Goal: Task Accomplishment & Management: Manage account settings

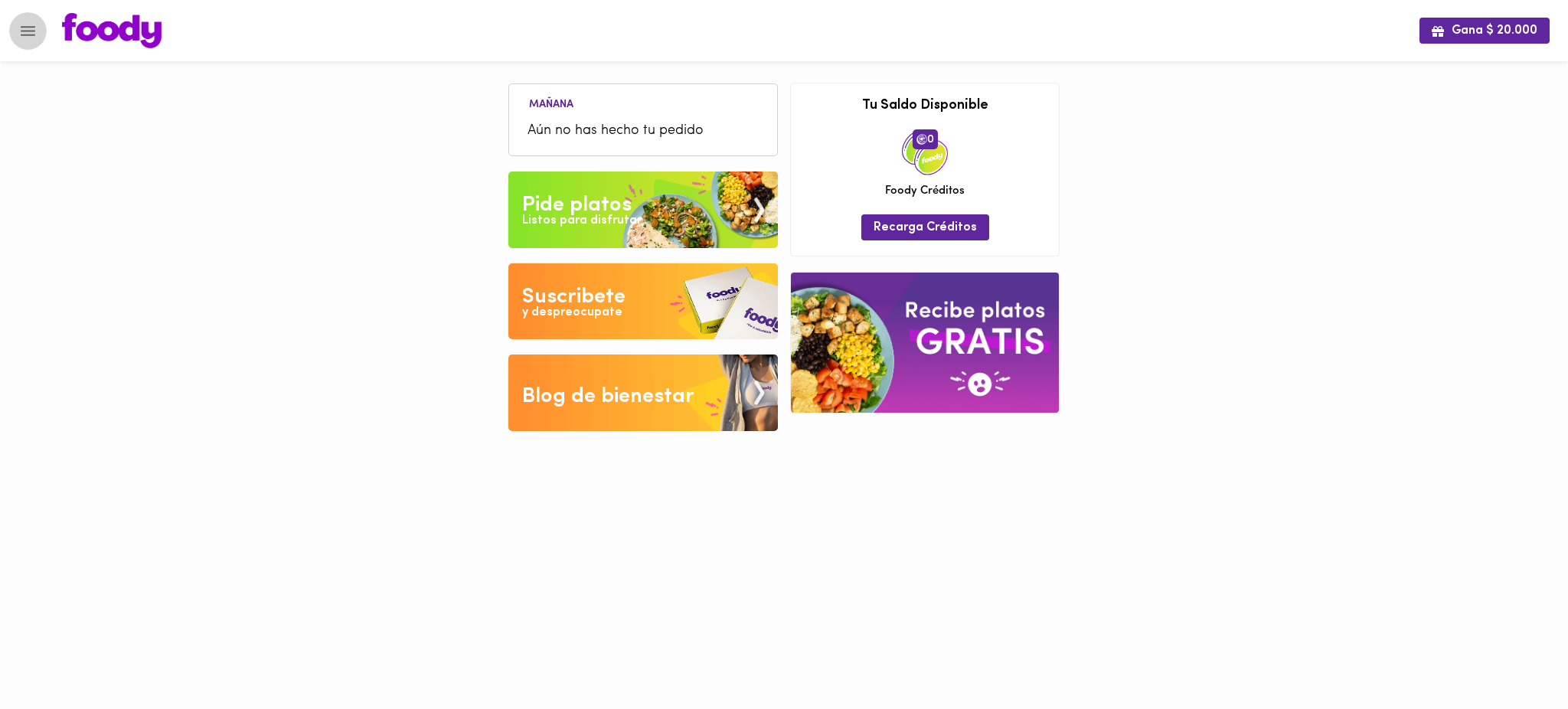
click at [22, 33] on icon "Menu" at bounding box center [28, 31] width 15 height 10
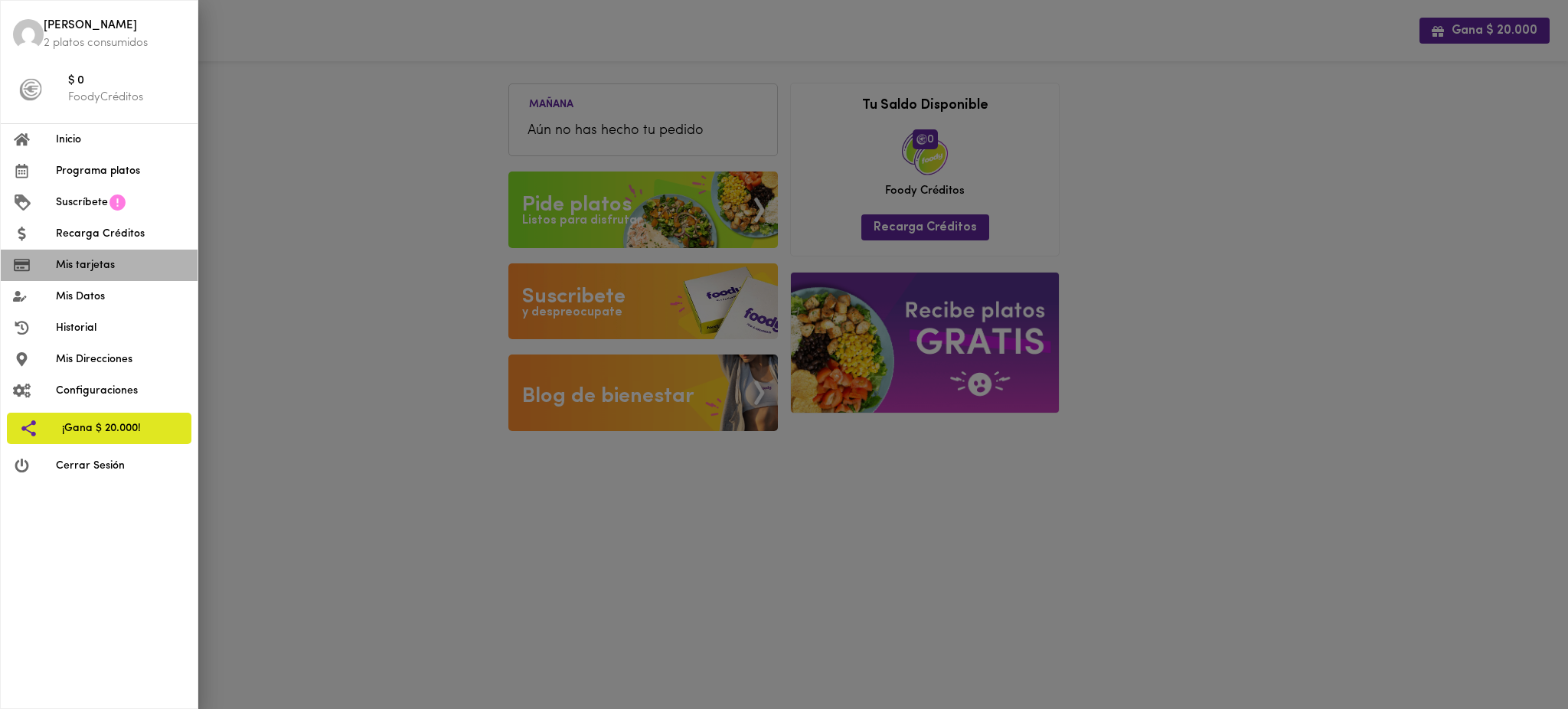
click at [96, 264] on span "Mis tarjetas" at bounding box center [121, 266] width 130 height 16
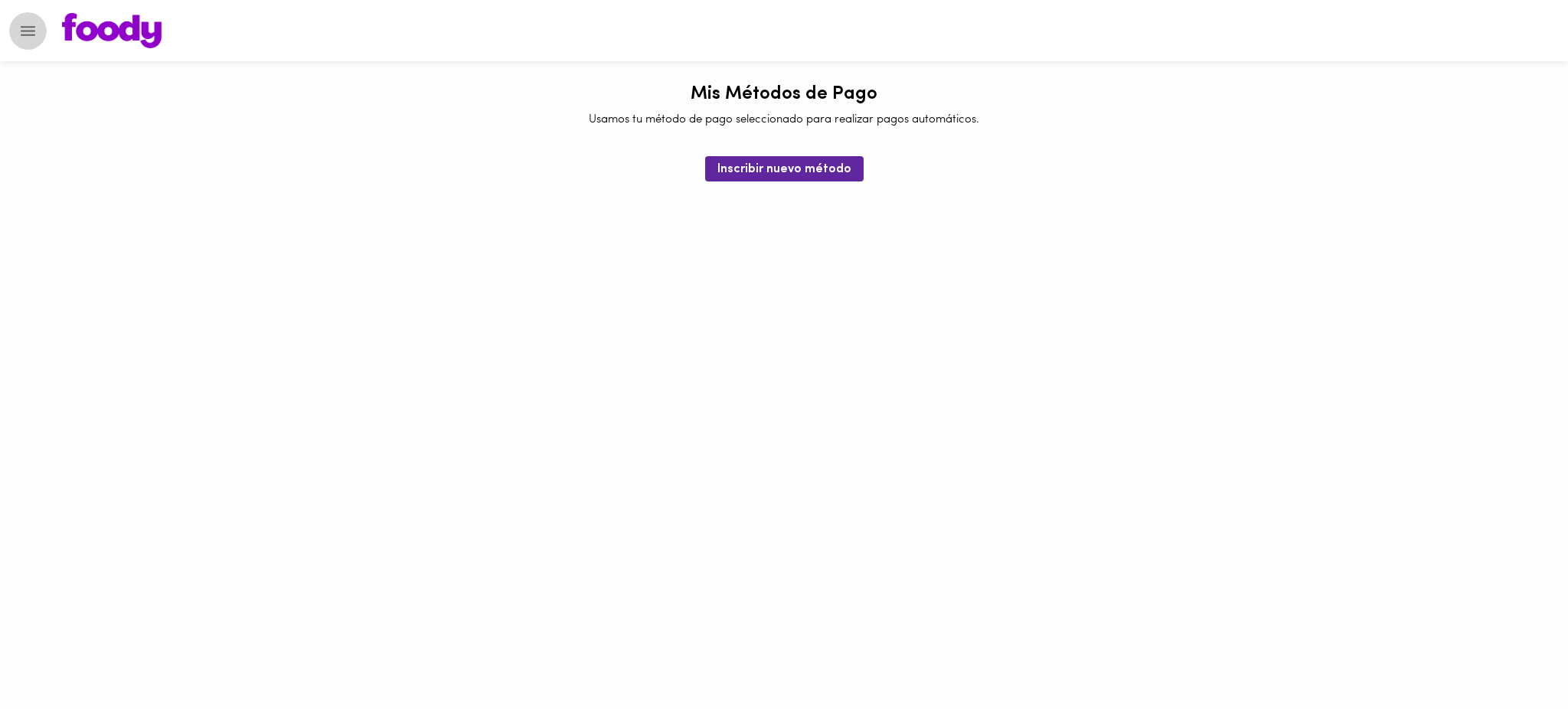
click at [23, 32] on icon "Menu" at bounding box center [28, 31] width 19 height 19
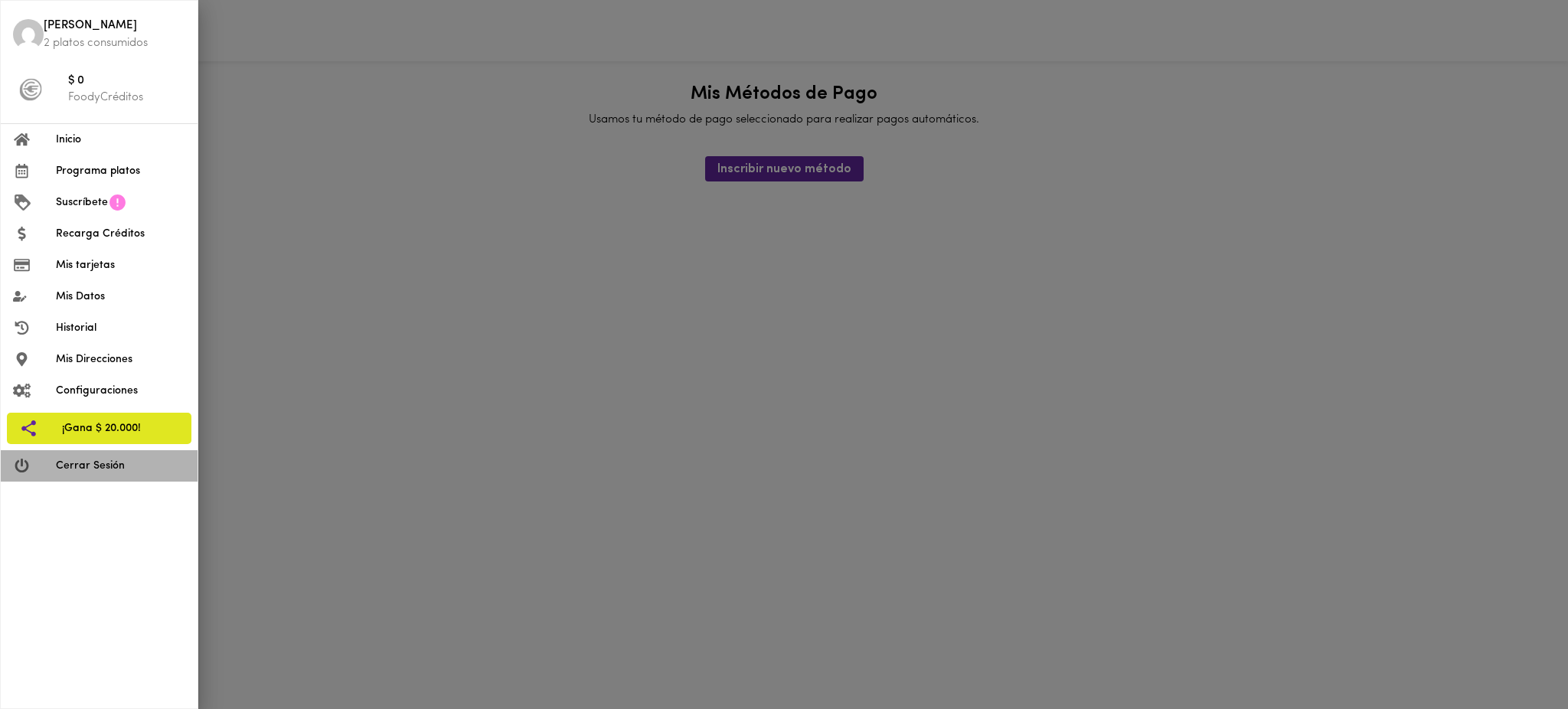
click at [100, 464] on span "Cerrar Sesión" at bounding box center [121, 466] width 130 height 16
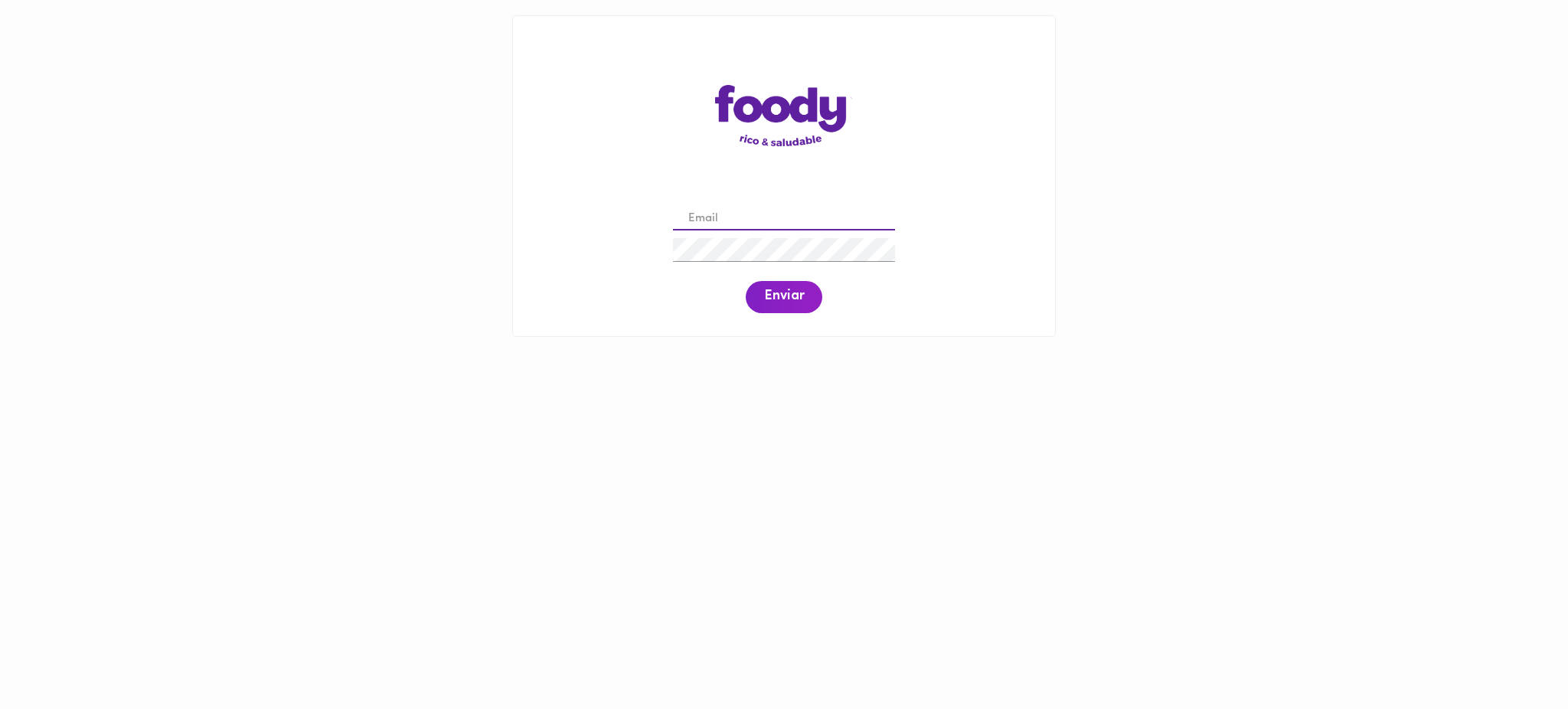
click at [733, 221] on input "email" at bounding box center [783, 219] width 222 height 24
paste input "jtafache@todoscomemos.com"
click at [659, 254] on div "jtafache@todoscomemos.com Enviar" at bounding box center [784, 259] width 512 height 117
click at [795, 301] on span "Enviar" at bounding box center [783, 297] width 39 height 17
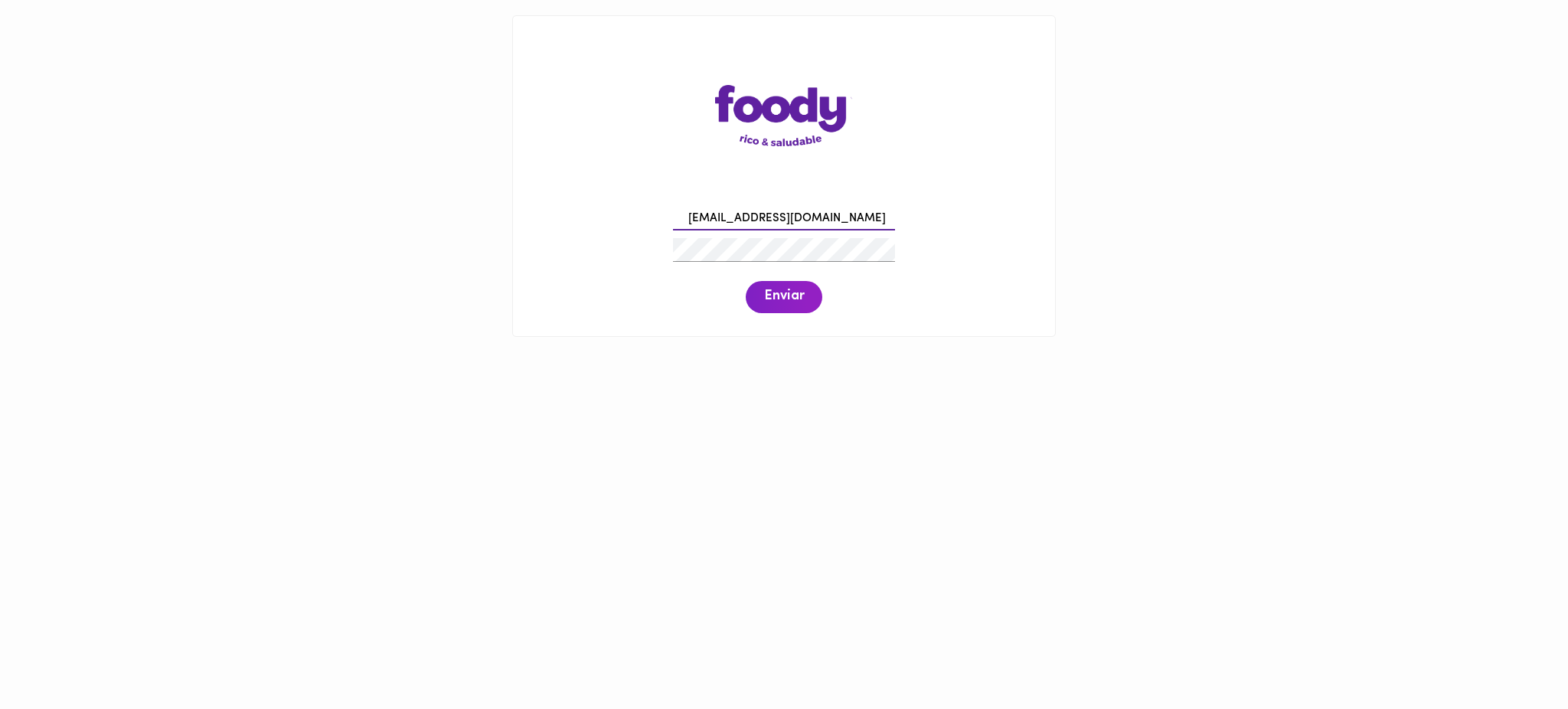
drag, startPoint x: 853, startPoint y: 221, endPoint x: 674, endPoint y: 217, distance: 179.0
click at [674, 217] on input "jtafache@todoscomemos.com" at bounding box center [783, 219] width 222 height 24
paste input "pilar"
type input "pilar@todoscomemos.com"
click at [788, 302] on span "Enviar" at bounding box center [783, 297] width 39 height 17
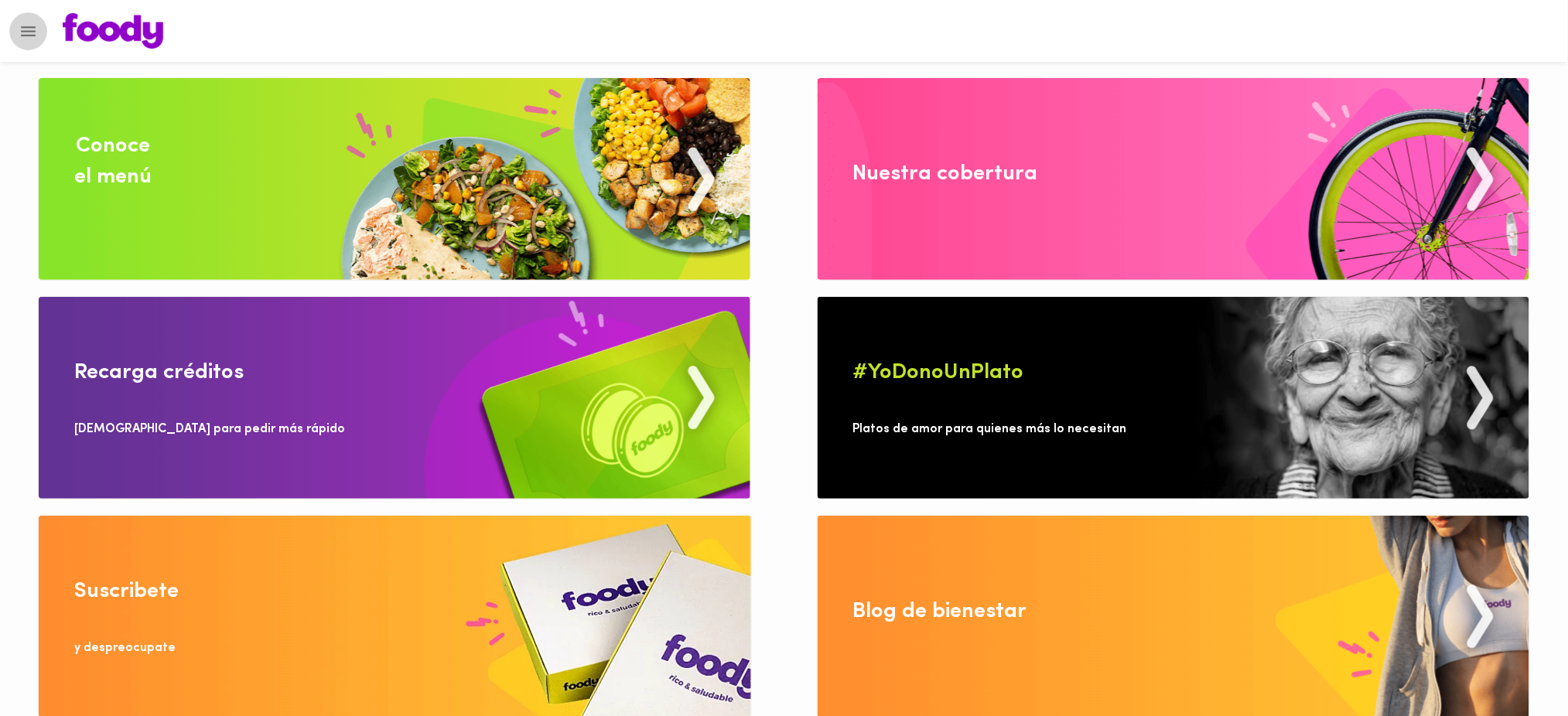
click at [27, 23] on icon "Menu" at bounding box center [28, 31] width 19 height 19
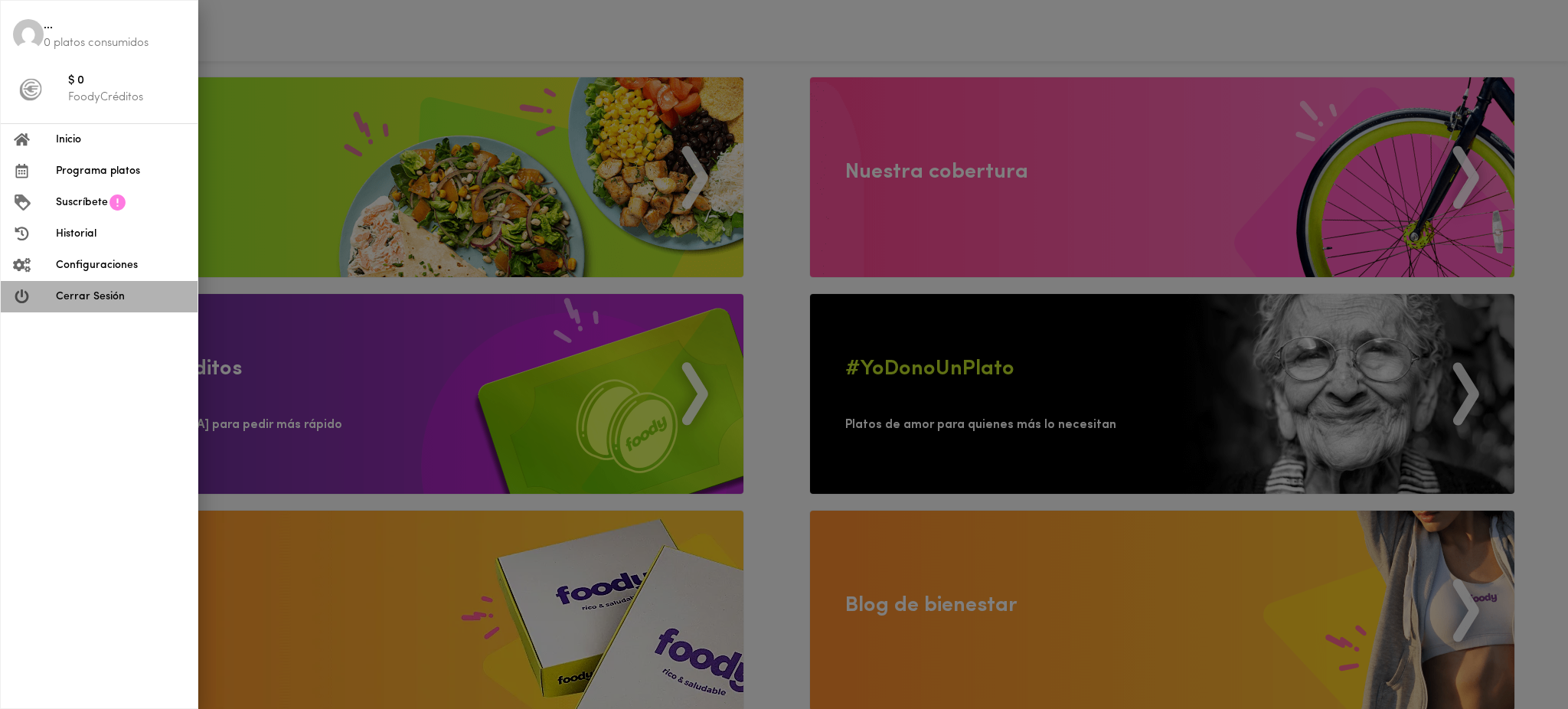
click at [117, 305] on li "Cerrar Sesión" at bounding box center [99, 297] width 197 height 32
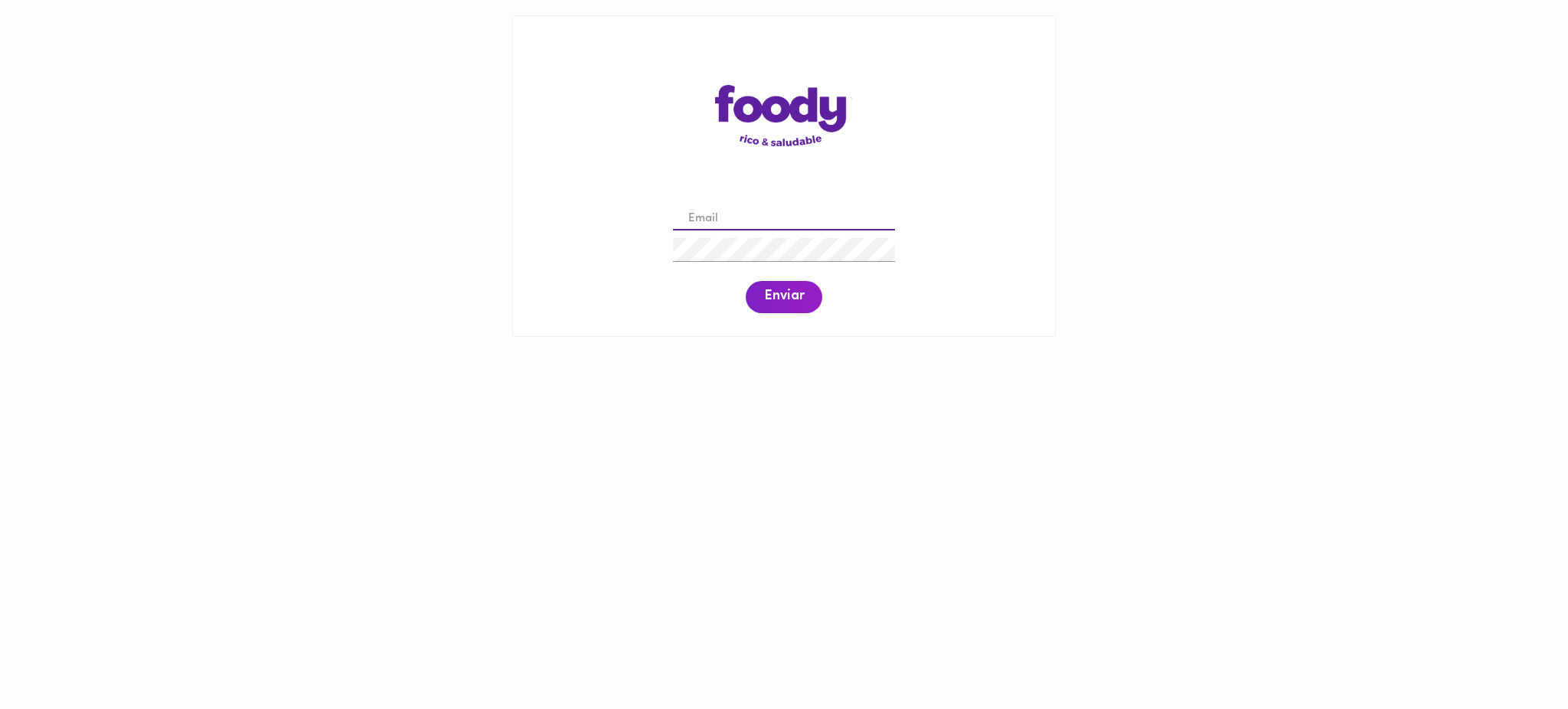
click at [761, 216] on input "email" at bounding box center [783, 219] width 222 height 24
paste input "[PERSON_NAME][EMAIL_ADDRESS][PERSON_NAME][DOMAIN_NAME]"
type input "[PERSON_NAME][EMAIL_ADDRESS][PERSON_NAME][DOMAIN_NAME]"
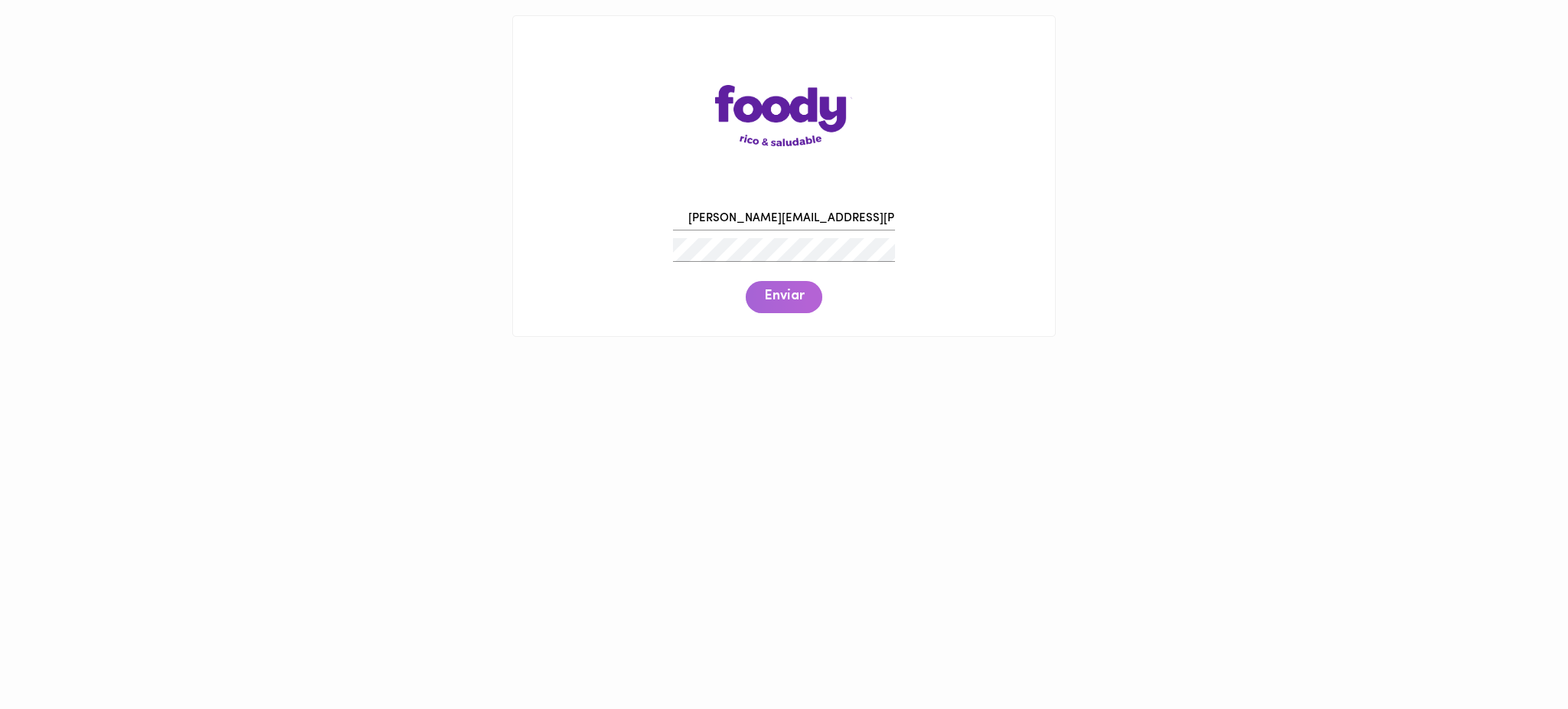
click at [786, 289] on span "Enviar" at bounding box center [783, 297] width 39 height 17
